Goal: Information Seeking & Learning: Understand process/instructions

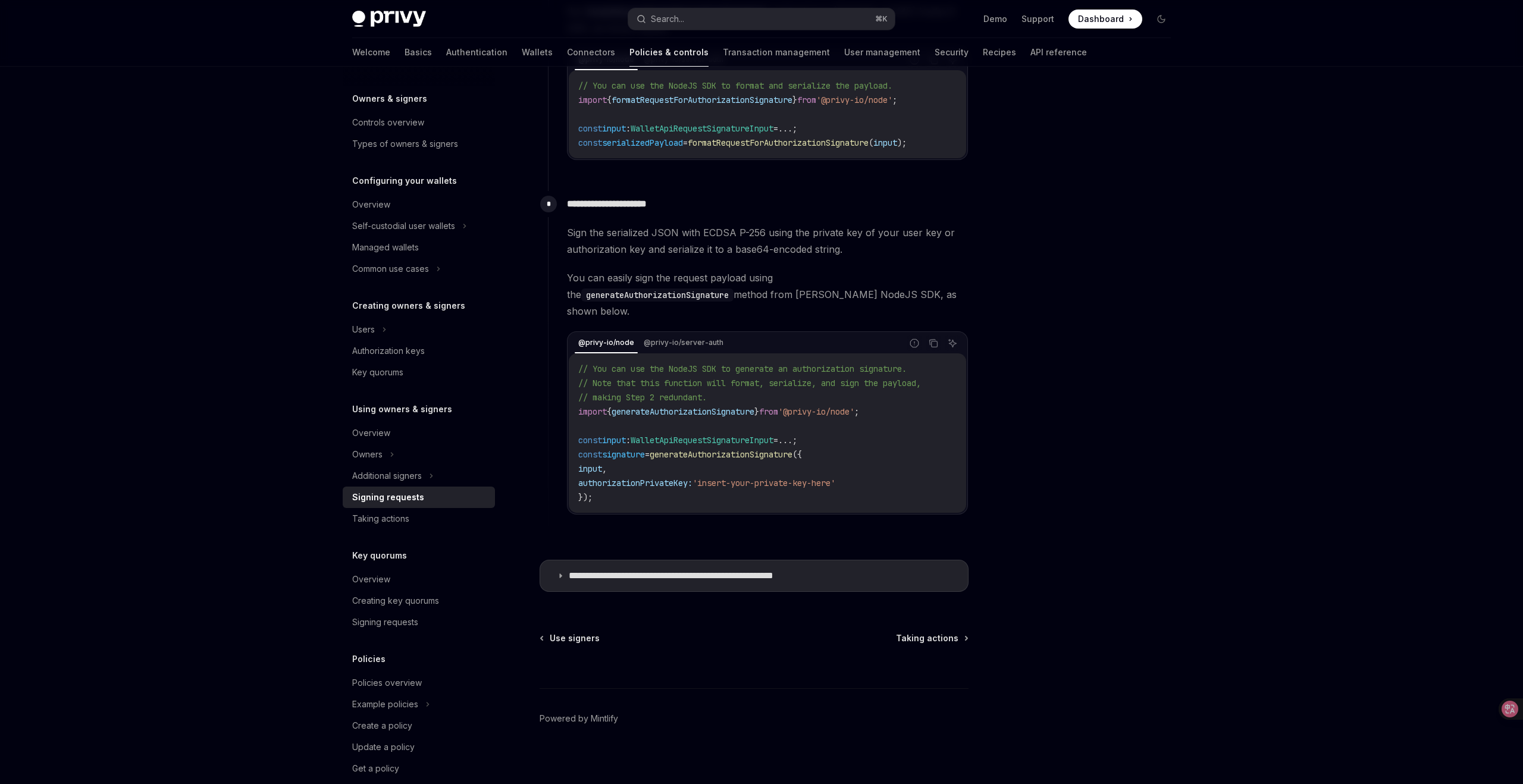
scroll to position [54, 0]
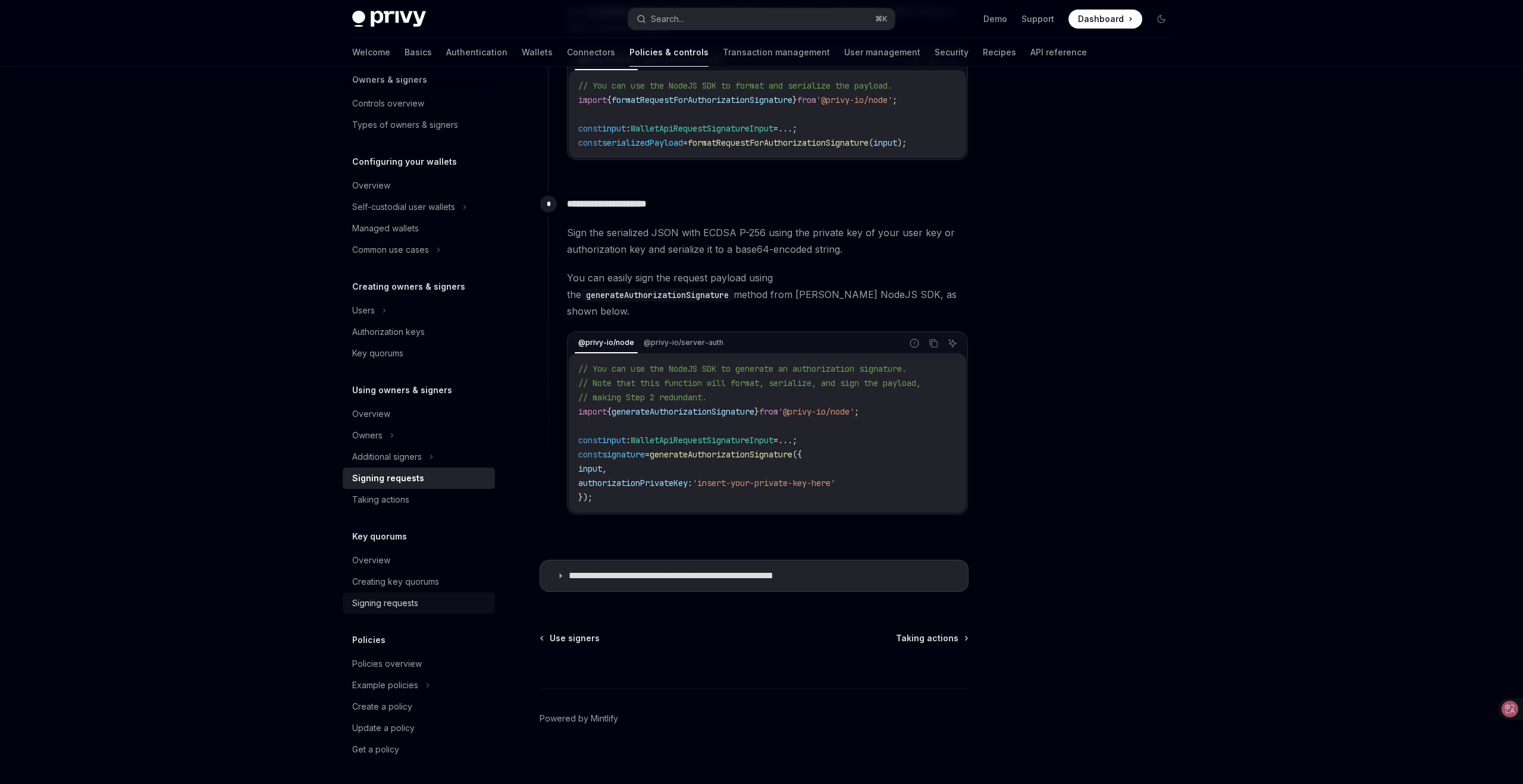
click at [395, 605] on div "Signing requests" at bounding box center [385, 603] width 66 height 14
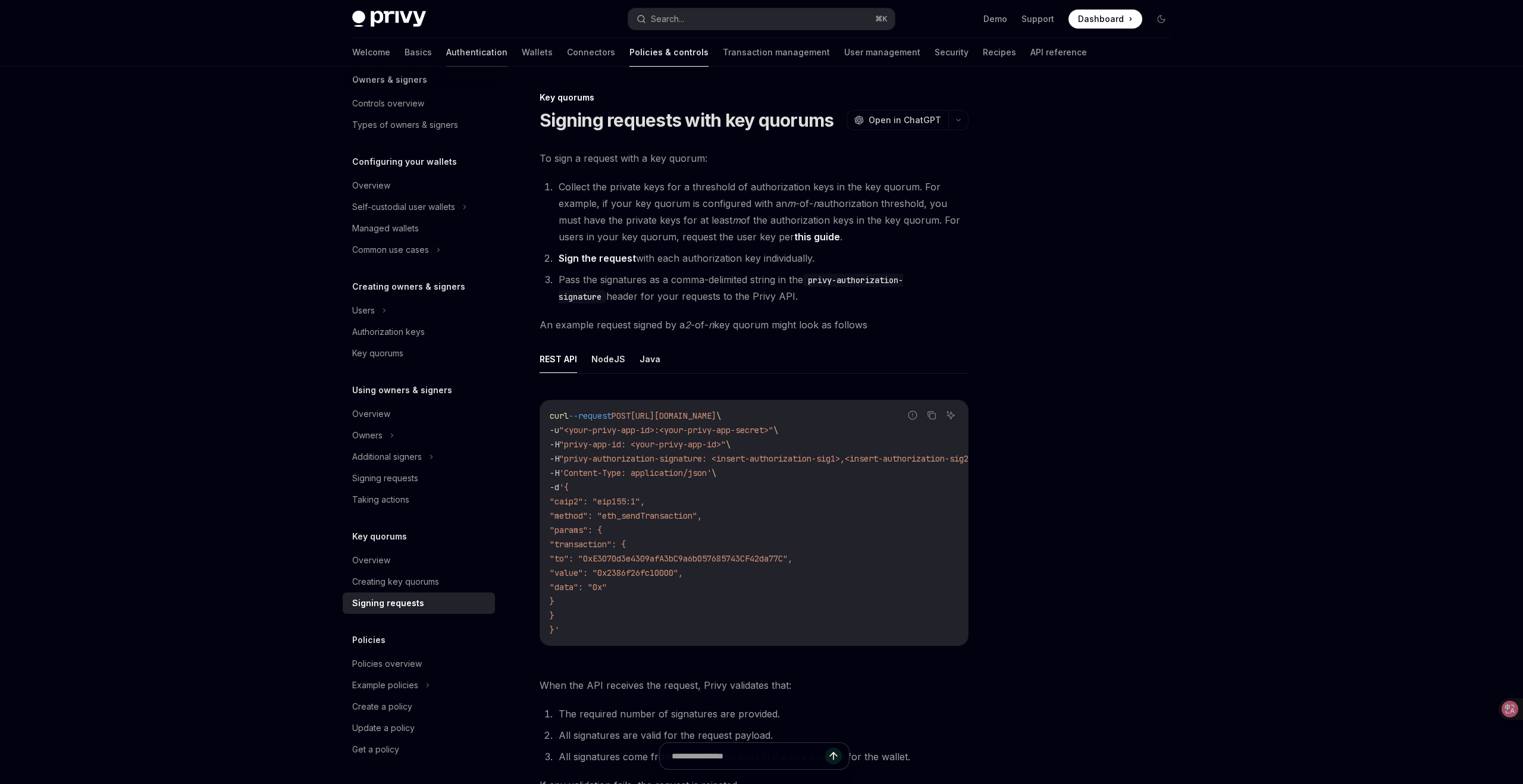
click at [446, 41] on link "Authentication" at bounding box center [477, 52] width 61 height 28
type textarea "*"
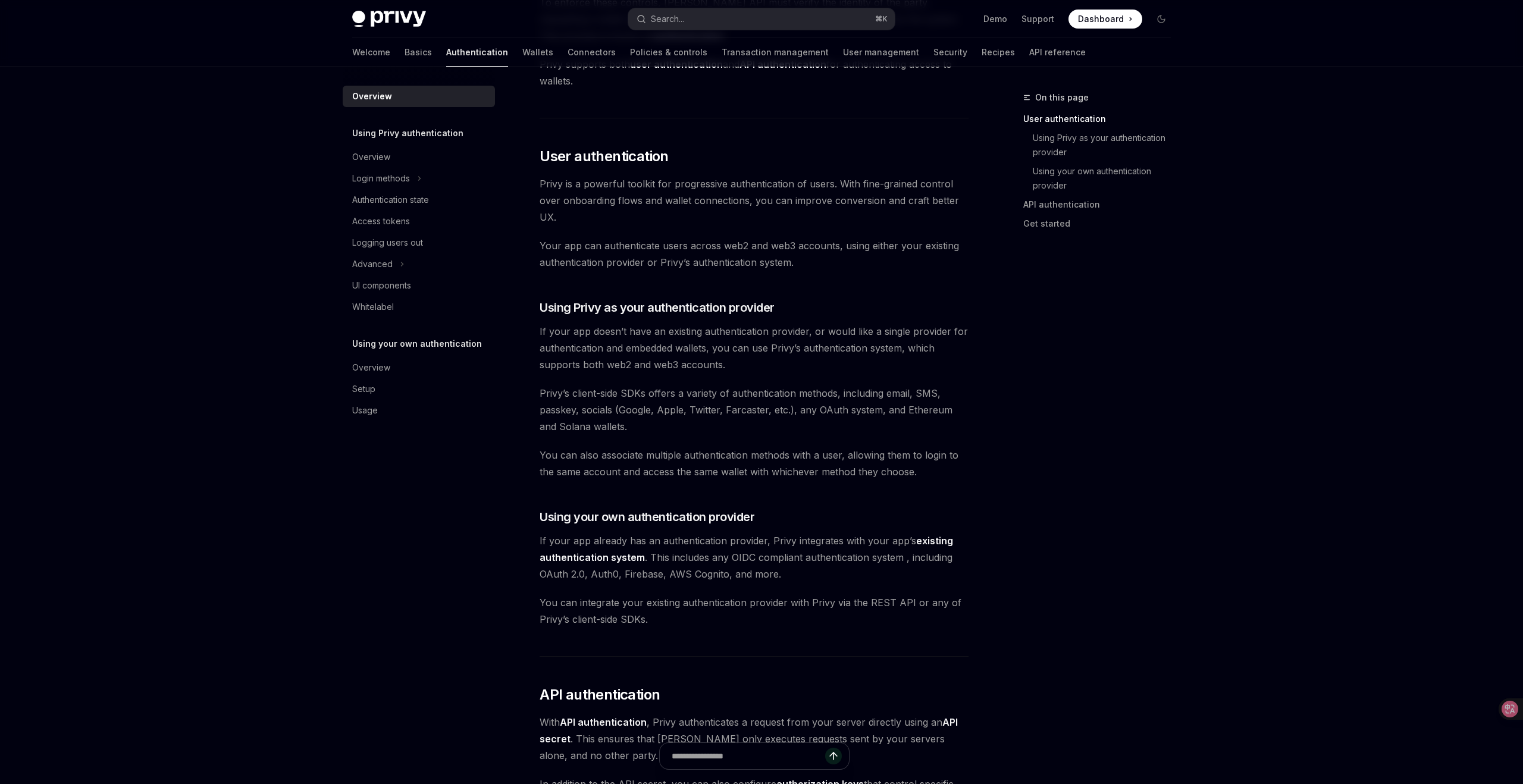
scroll to position [186, 0]
drag, startPoint x: 1500, startPoint y: 707, endPoint x: 1479, endPoint y: 303, distance: 404.5
click at [1478, 303] on icon at bounding box center [1478, 308] width 17 height 17
click at [1500, 319] on icon at bounding box center [1501, 320] width 10 height 9
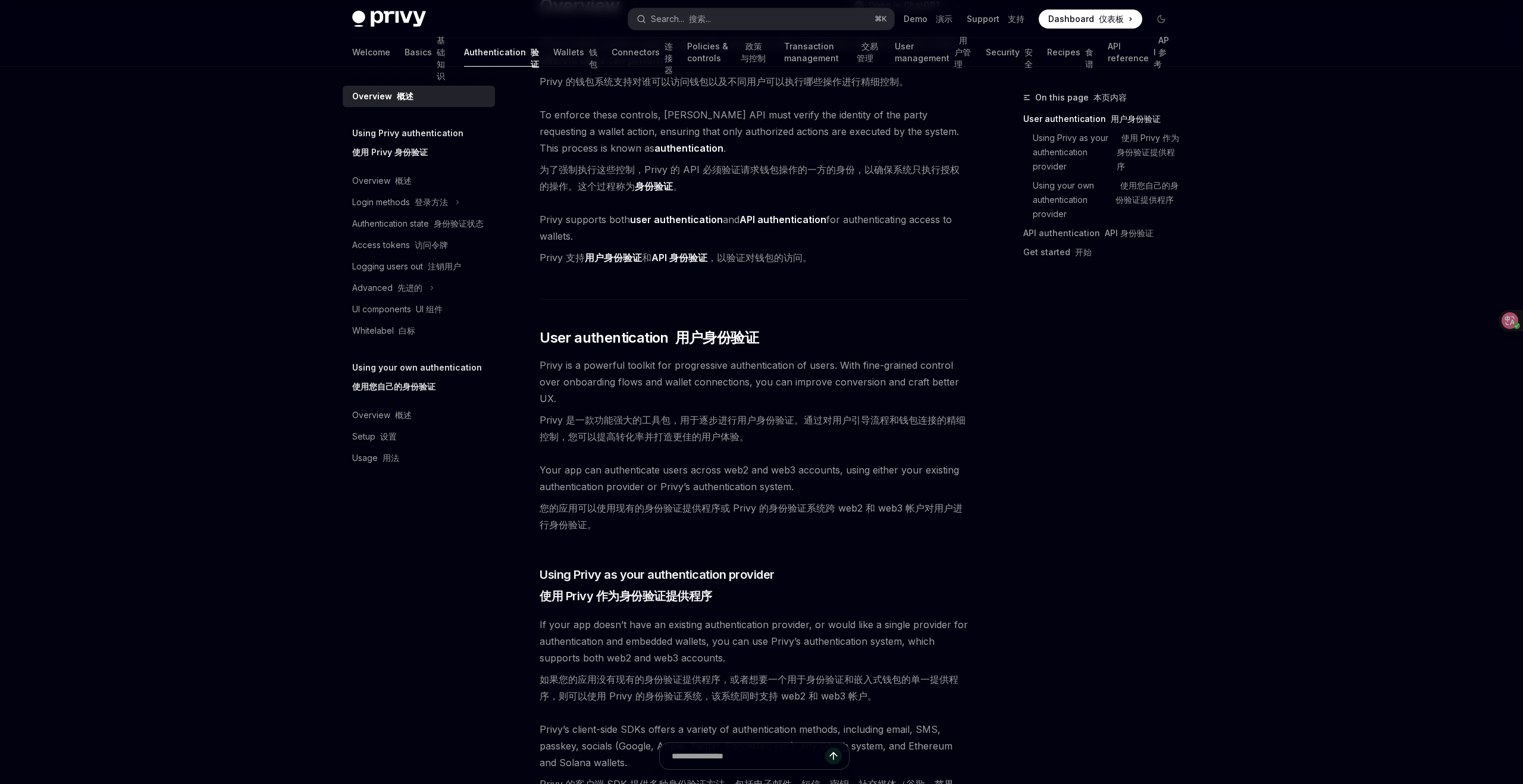
scroll to position [0, 0]
